Goal: Task Accomplishment & Management: Manage account settings

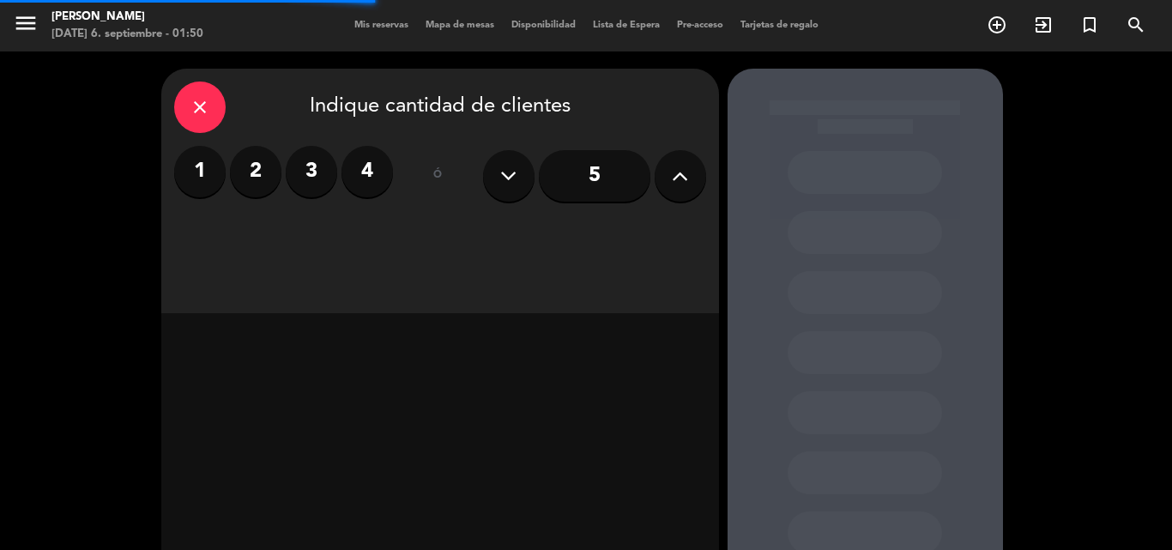
drag, startPoint x: 366, startPoint y: 9, endPoint x: 366, endPoint y: 18, distance: 9.4
click at [366, 13] on div "menu [PERSON_NAME][DATE] 6. septiembre - 01:50 Mis reservas Mapa de mesas Dispo…" at bounding box center [586, 25] width 1172 height 51
click at [366, 18] on div "Mis reservas Mapa de mesas Disponibilidad Lista de Espera Pre-acceso Tarjetas d…" at bounding box center [586, 25] width 481 height 15
click at [360, 18] on div "menu [PERSON_NAME][DATE] 6. septiembre - 01:50 Mis reservas Mapa de mesas Dispo…" at bounding box center [586, 25] width 1172 height 51
click at [366, 26] on span "Mis reservas" at bounding box center [381, 25] width 71 height 9
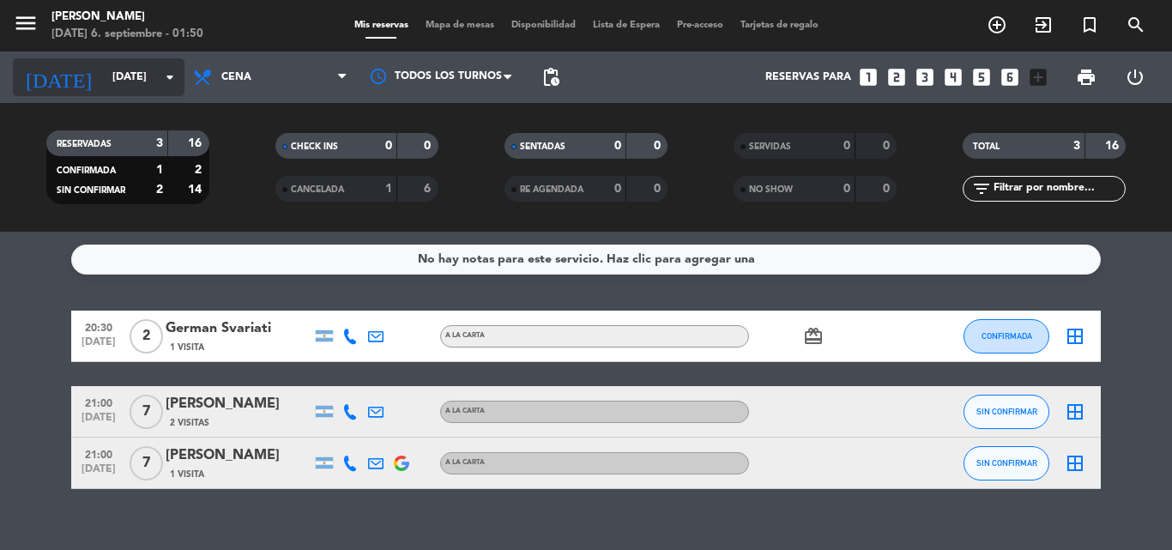
click at [104, 87] on input "[DATE]" at bounding box center [176, 77] width 145 height 29
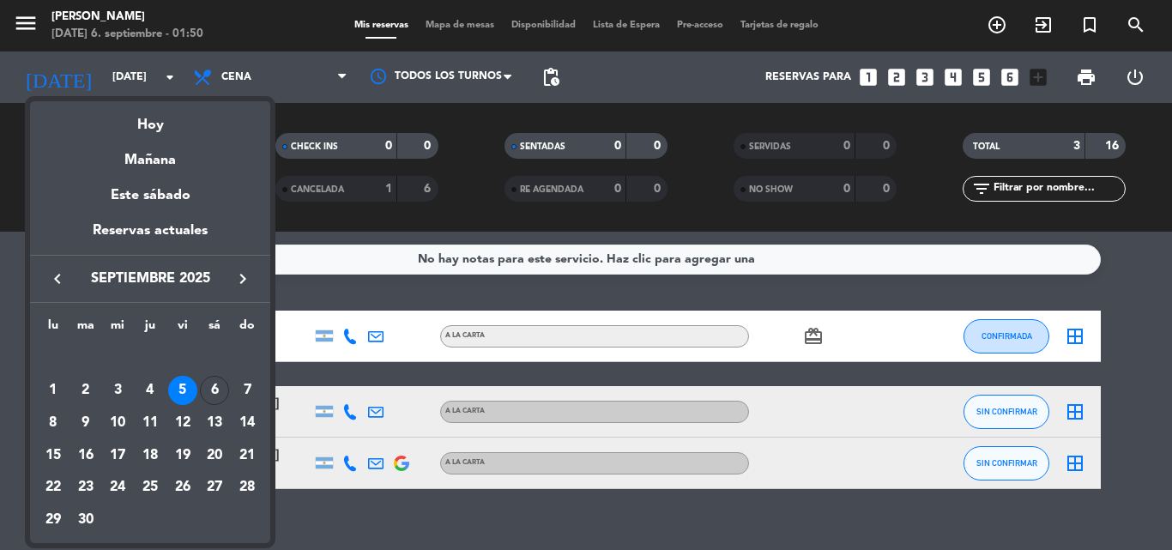
click at [140, 124] on div "Hoy" at bounding box center [150, 118] width 240 height 35
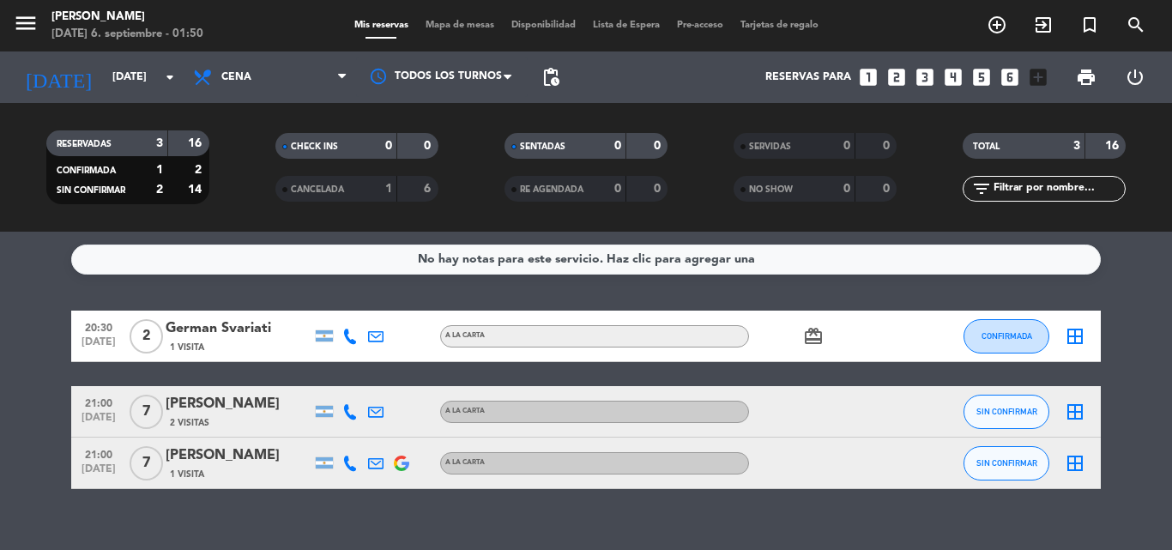
type input "[DATE]"
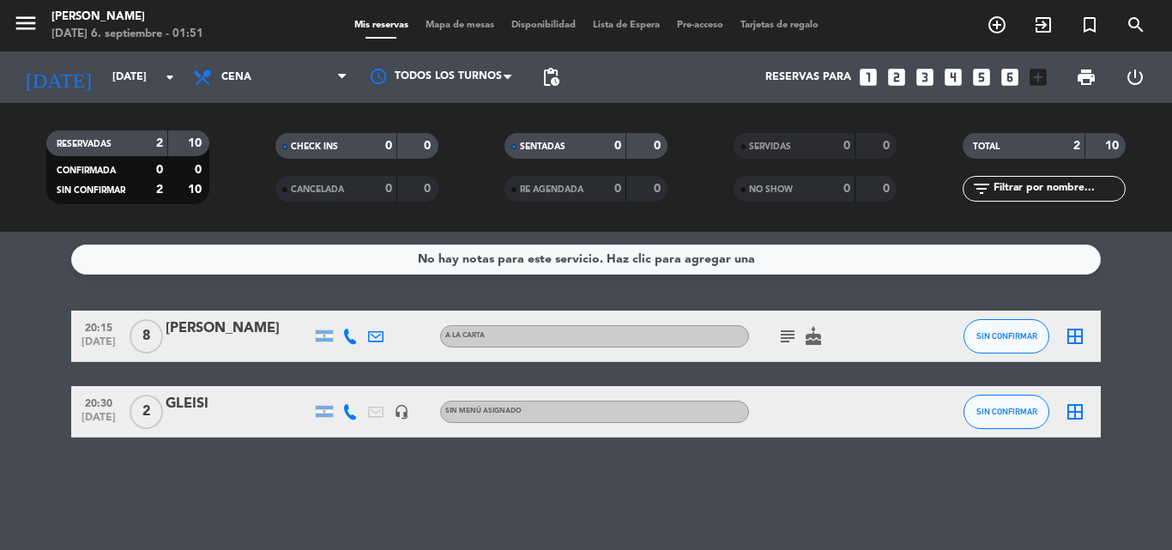
click at [789, 339] on icon "subject" at bounding box center [787, 336] width 21 height 21
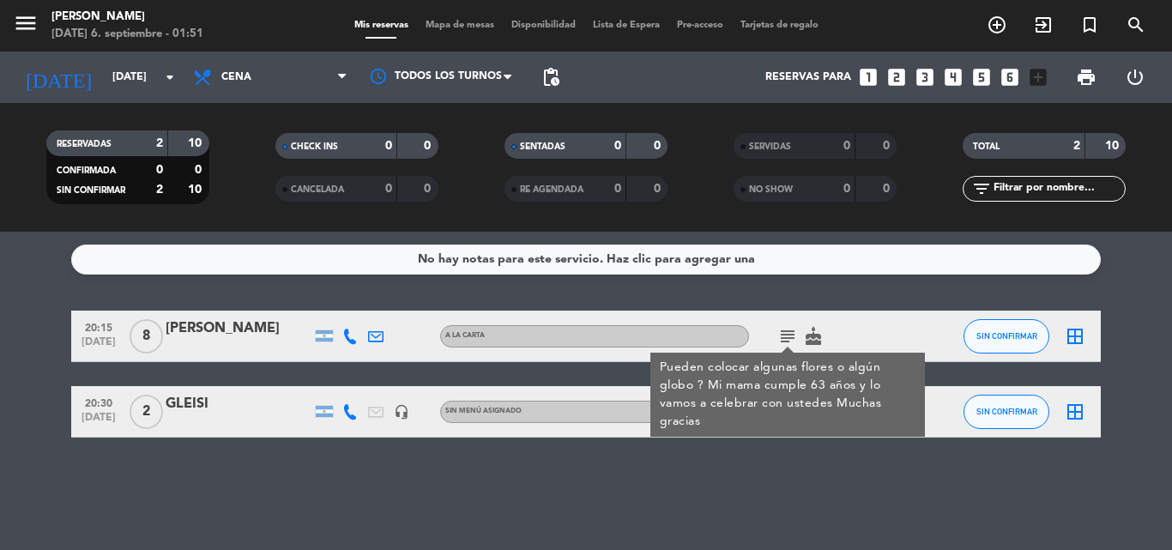
click at [704, 497] on div "No hay notas para este servicio. Haz clic para agregar una 20:15 [DATE] 8 [PERS…" at bounding box center [586, 391] width 1172 height 318
